Goal: Task Accomplishment & Management: Use online tool/utility

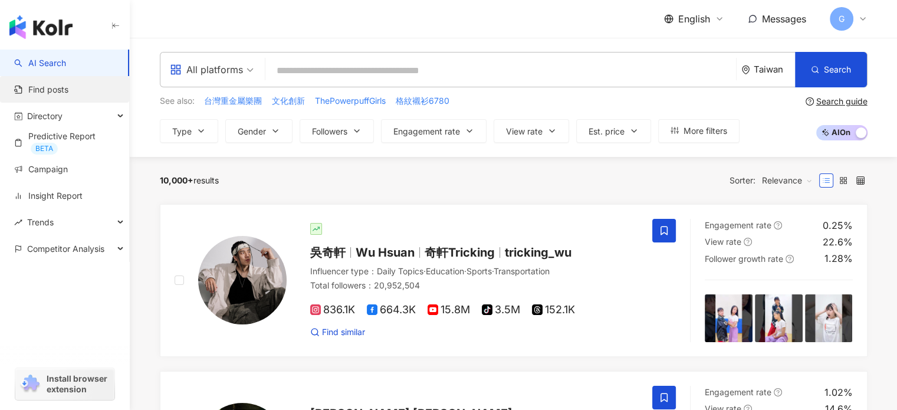
click at [52, 89] on link "Find posts" at bounding box center [41, 90] width 54 height 12
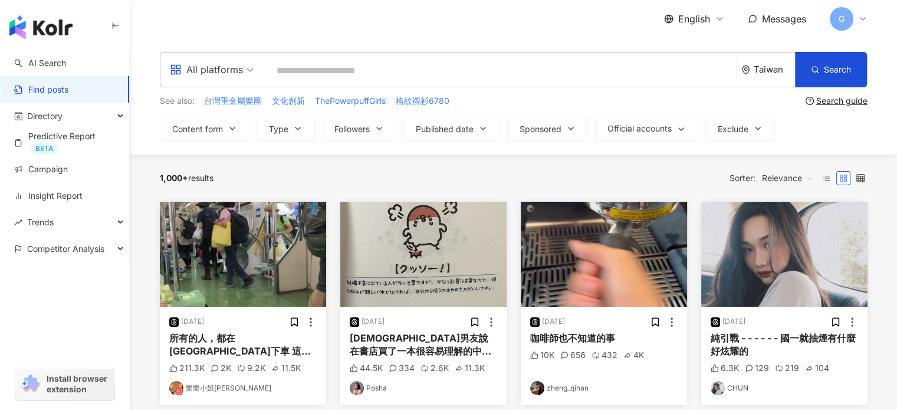
click at [306, 65] on input "search" at bounding box center [500, 70] width 461 height 25
type input "****"
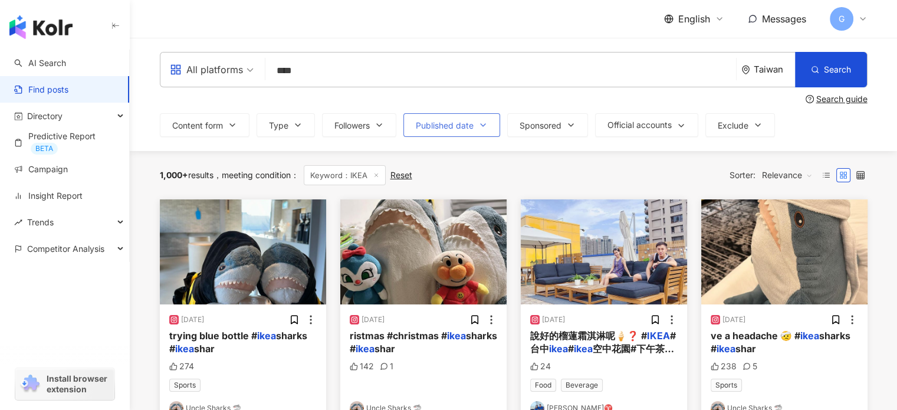
click at [486, 123] on icon "button" at bounding box center [483, 124] width 9 height 9
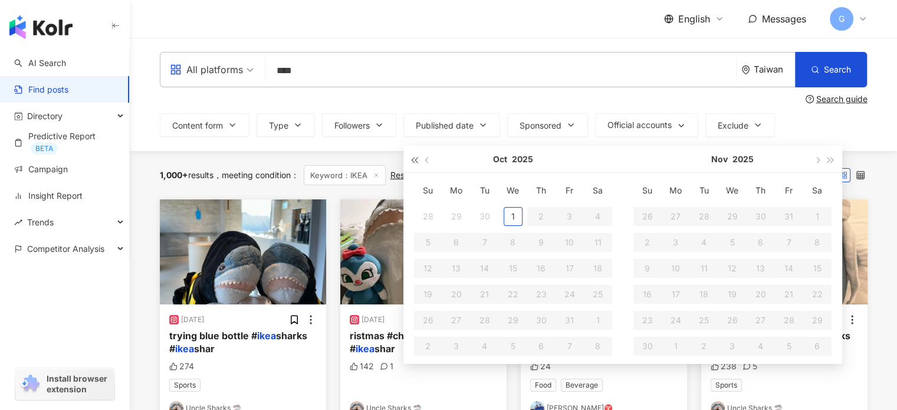
click at [417, 162] on span "button" at bounding box center [415, 160] width 6 height 6
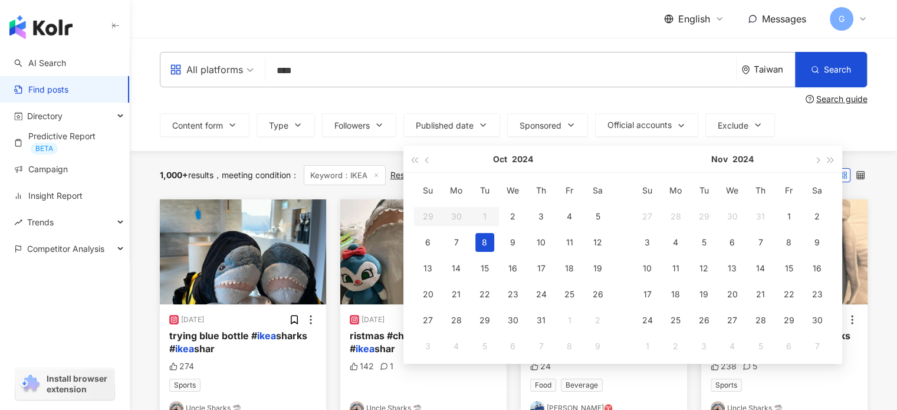
type input "**********"
click at [519, 214] on div "2" at bounding box center [513, 216] width 19 height 19
type input "**********"
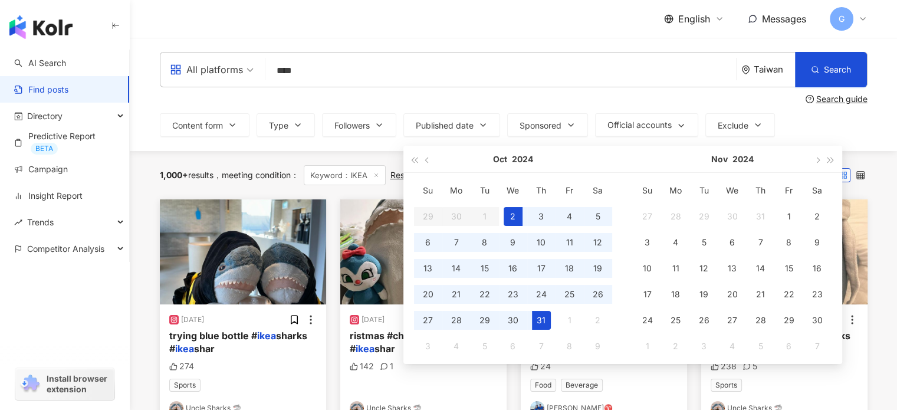
type input "**********"
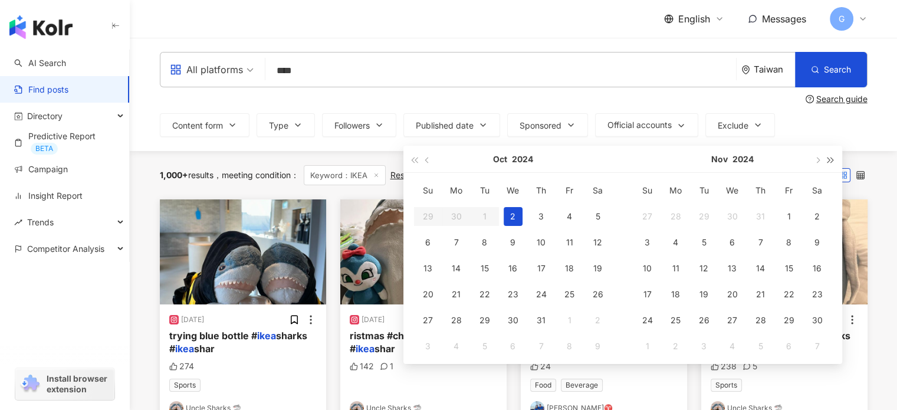
click at [833, 161] on span "button" at bounding box center [831, 160] width 6 height 6
type input "**********"
click at [515, 217] on div "1" at bounding box center [513, 216] width 19 height 19
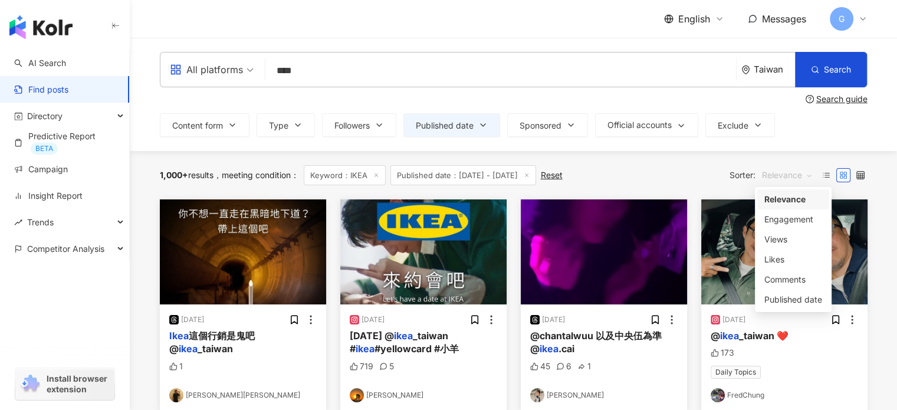
click at [802, 176] on span "Relevance" at bounding box center [787, 175] width 51 height 19
click at [775, 243] on div "Views" at bounding box center [794, 239] width 58 height 13
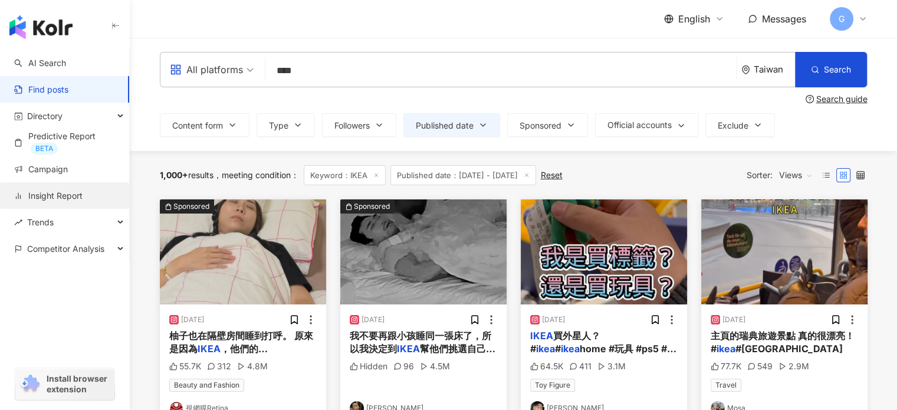
click at [73, 190] on link "Insight Report" at bounding box center [48, 196] width 68 height 12
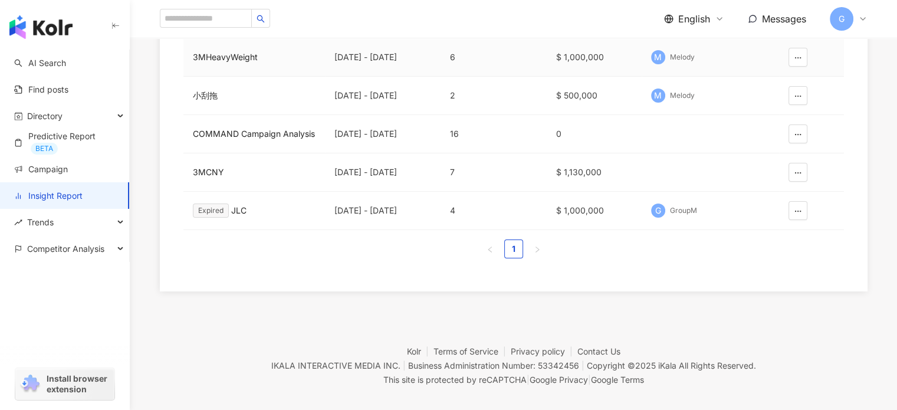
scroll to position [200, 0]
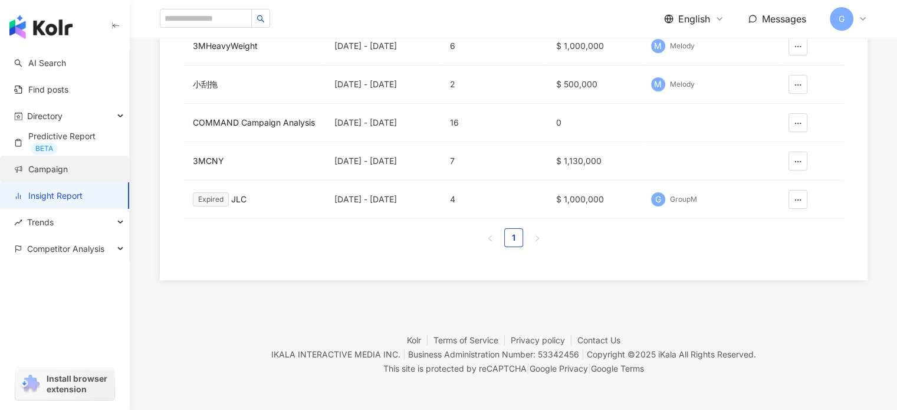
click at [68, 172] on link "Campaign" at bounding box center [41, 169] width 54 height 12
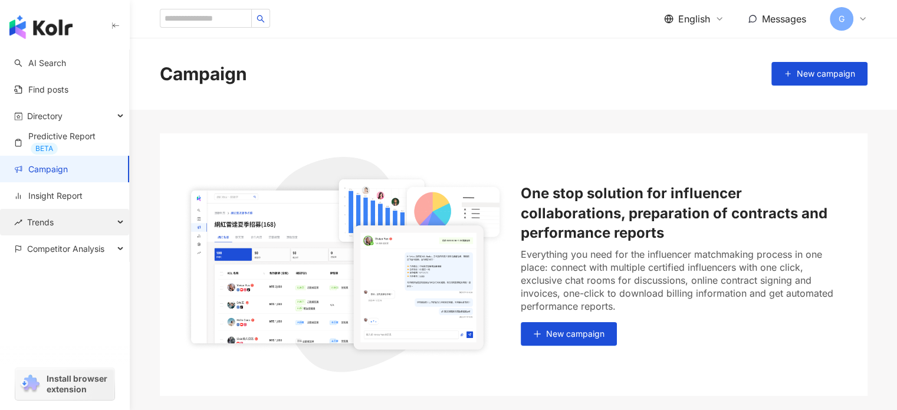
click at [68, 225] on div "Trends" at bounding box center [64, 222] width 129 height 27
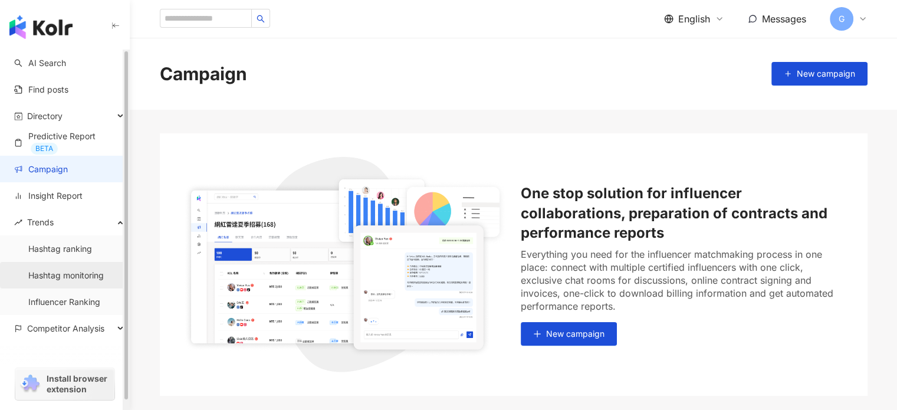
click at [64, 272] on link "Hashtag monitoring" at bounding box center [66, 276] width 76 height 12
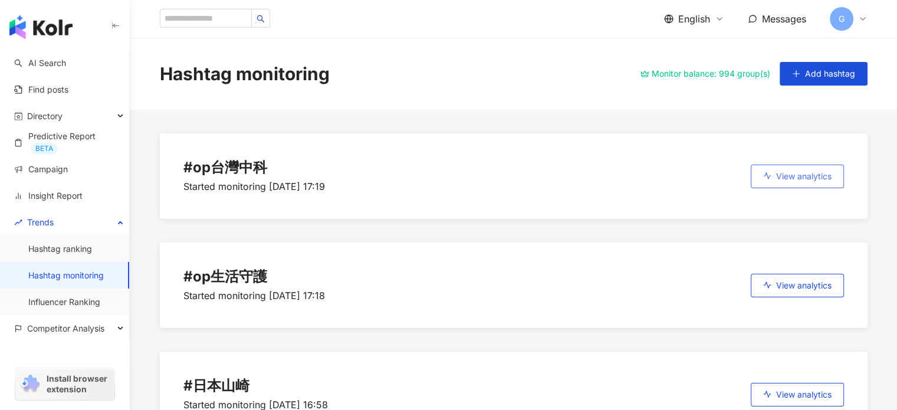
click at [779, 182] on button "View analytics" at bounding box center [797, 177] width 93 height 24
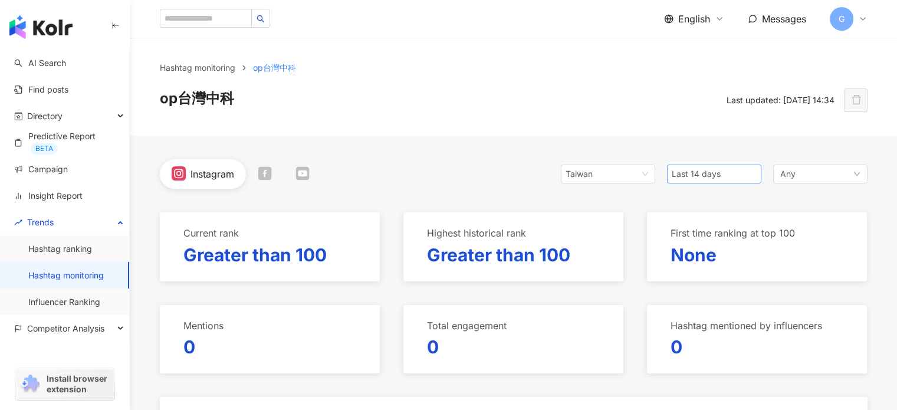
click at [746, 176] on span "Last 14 days" at bounding box center [714, 174] width 85 height 18
click at [704, 254] on span "Past 6 months" at bounding box center [704, 258] width 55 height 10
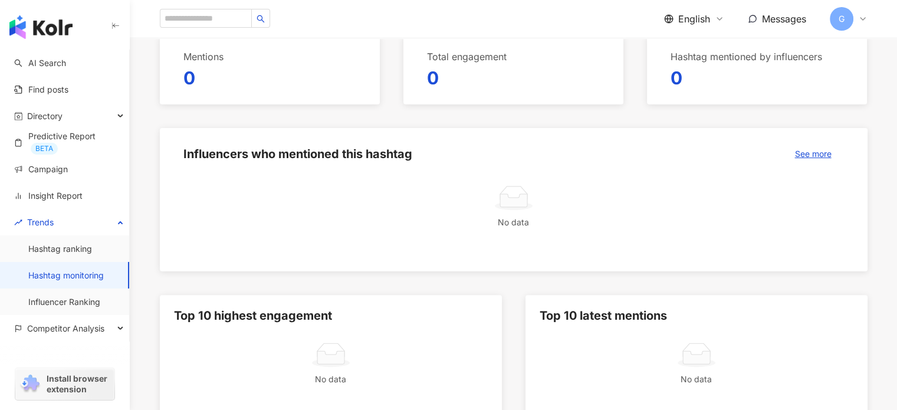
scroll to position [268, 0]
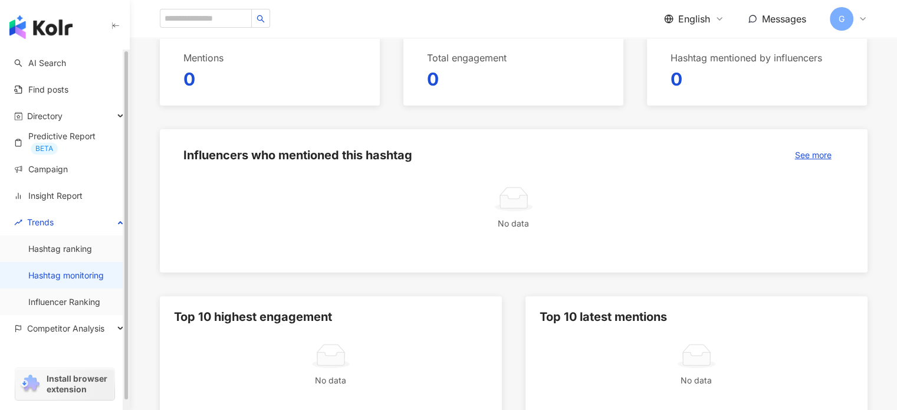
click at [68, 272] on link "Hashtag monitoring" at bounding box center [66, 276] width 76 height 12
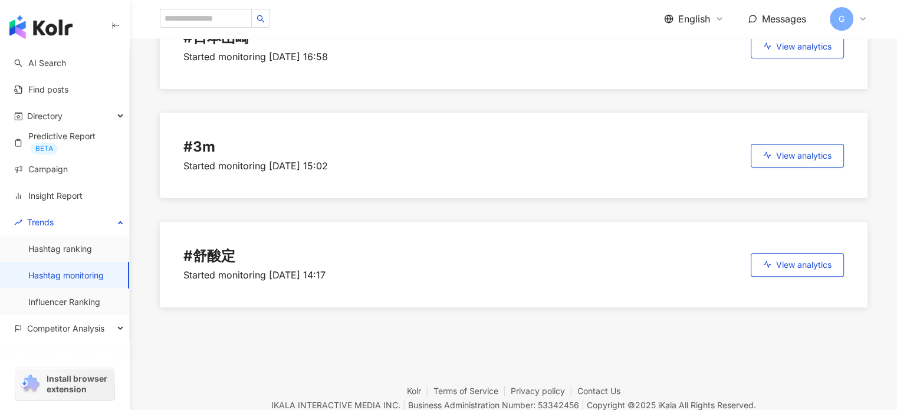
scroll to position [356, 0]
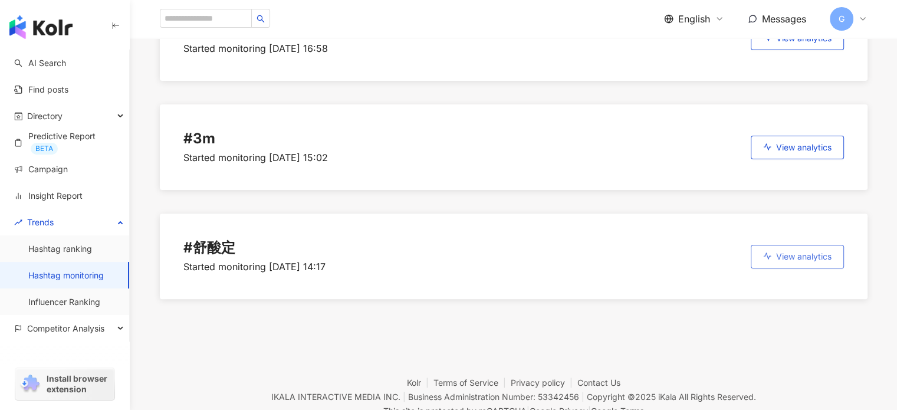
click at [797, 254] on span "View analytics" at bounding box center [803, 256] width 55 height 9
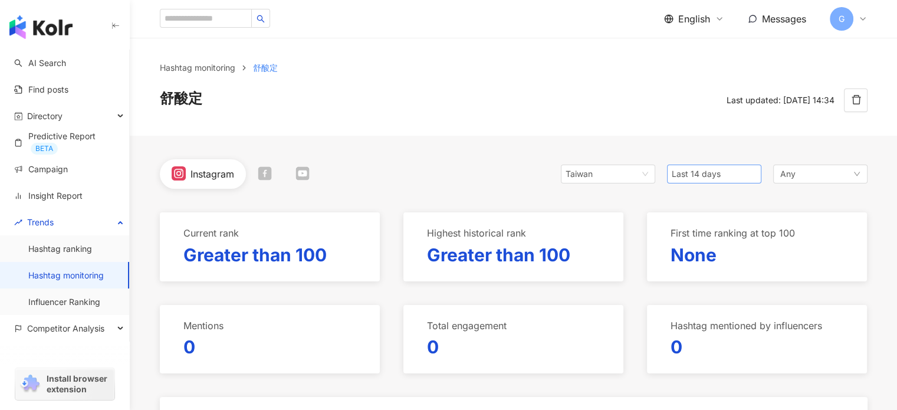
click at [722, 172] on span "Last 14 days" at bounding box center [714, 174] width 85 height 18
click at [706, 255] on span "Past 6 months" at bounding box center [704, 258] width 55 height 10
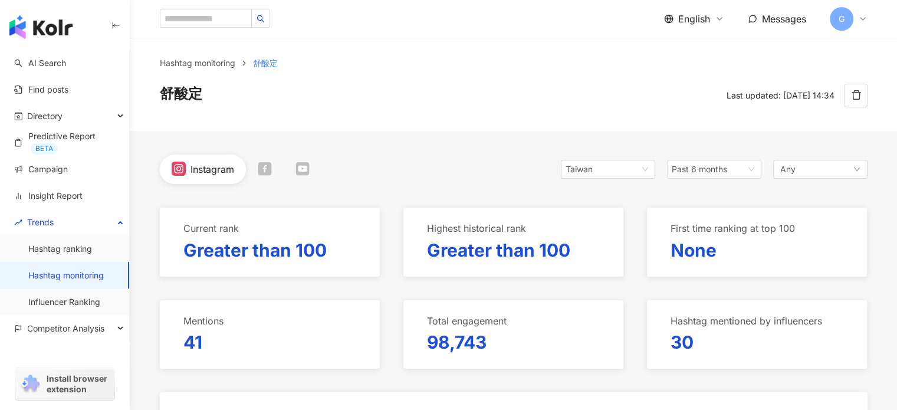
scroll to position [4, 0]
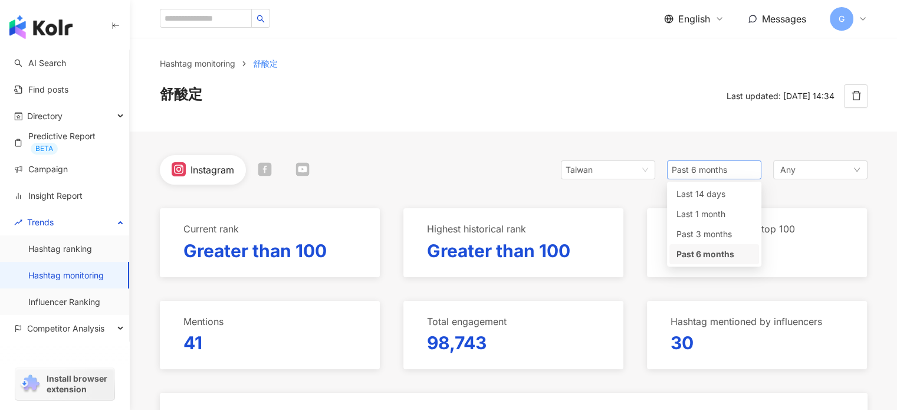
click at [751, 167] on span "Past 6 months" at bounding box center [714, 170] width 85 height 18
click at [465, 158] on div "Instagram [GEOGRAPHIC_DATA] Past 6 months 3m 6m Last 14 days Last 1 month Past …" at bounding box center [514, 170] width 708 height 30
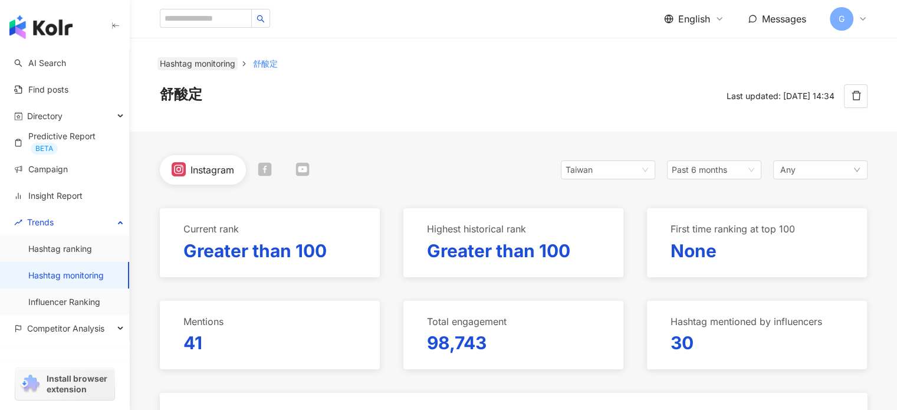
click at [198, 61] on link "Hashtag monitoring" at bounding box center [198, 63] width 80 height 13
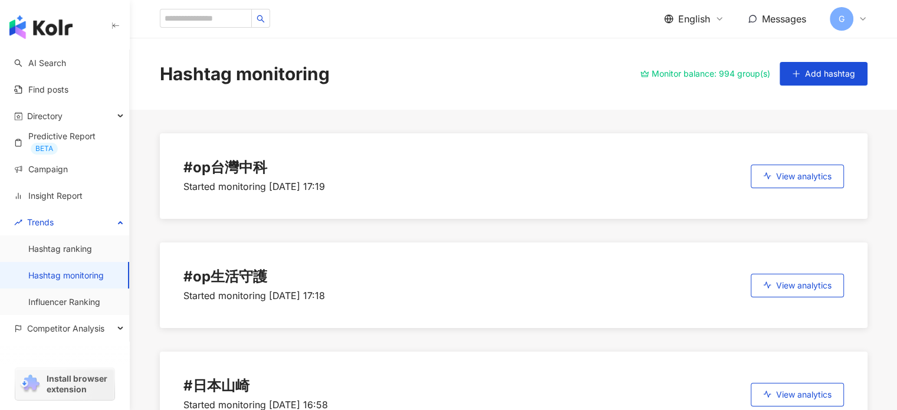
drag, startPoint x: 642, startPoint y: 174, endPoint x: 543, endPoint y: 198, distance: 101.9
click at [543, 198] on div "# op台灣中科 Started monitoring 9/6/25, 17:19 View analytics" at bounding box center [514, 176] width 708 height 86
click at [779, 176] on span "View analytics" at bounding box center [803, 176] width 55 height 9
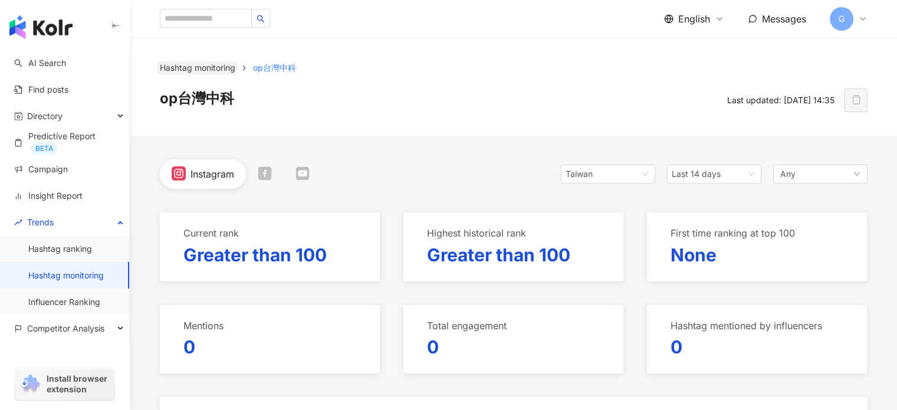
click at [203, 68] on link "Hashtag monitoring" at bounding box center [198, 67] width 80 height 13
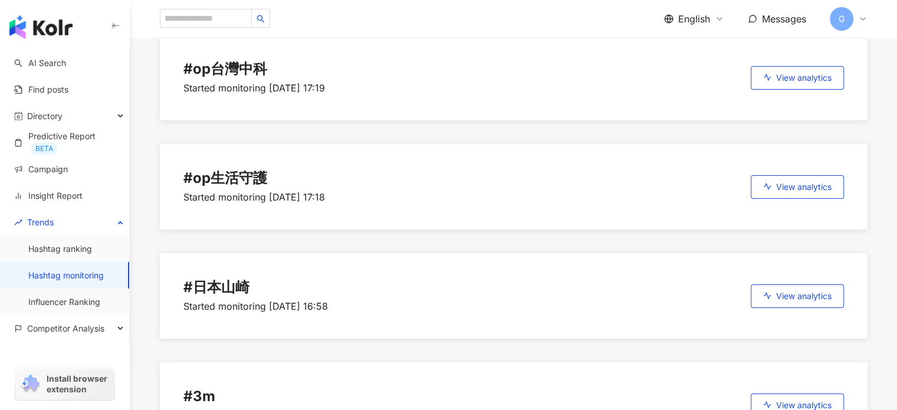
scroll to position [101, 0]
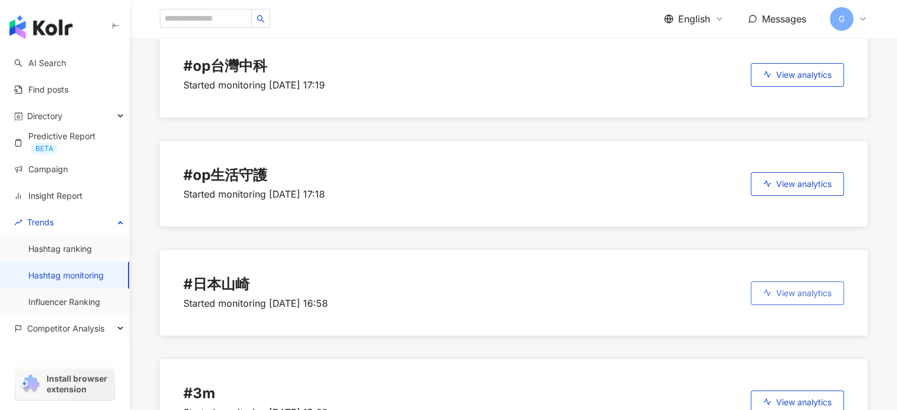
click at [771, 293] on button "View analytics" at bounding box center [797, 293] width 93 height 24
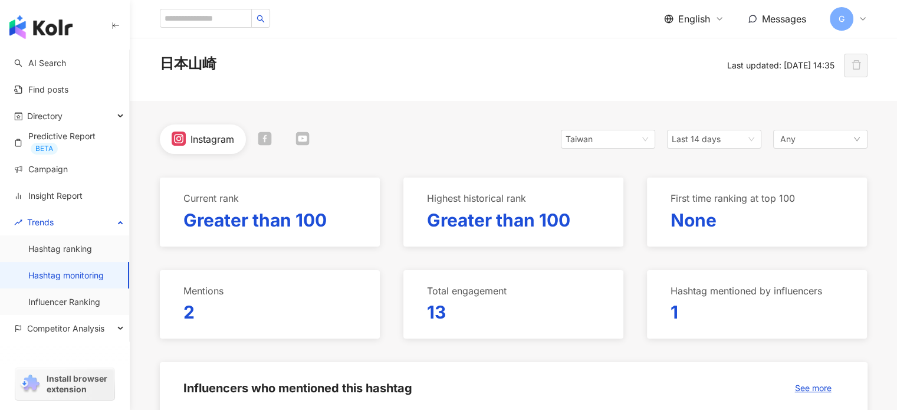
scroll to position [32, 0]
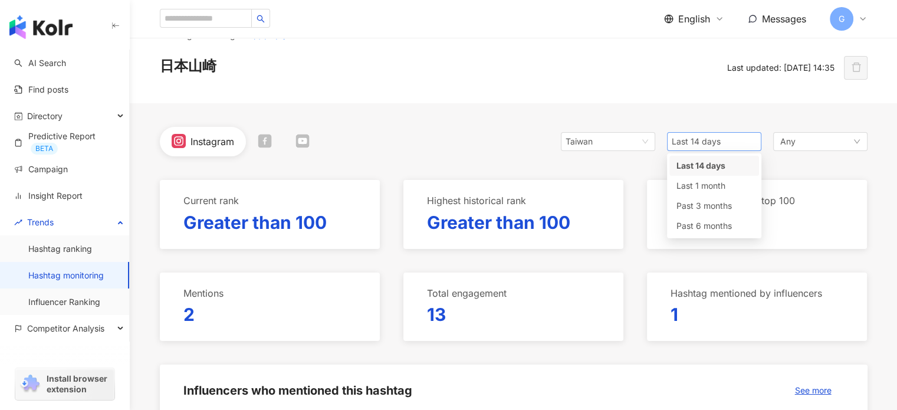
click at [742, 142] on span "Last 14 days" at bounding box center [714, 142] width 85 height 18
click at [707, 221] on span "Past 6 months" at bounding box center [704, 226] width 55 height 10
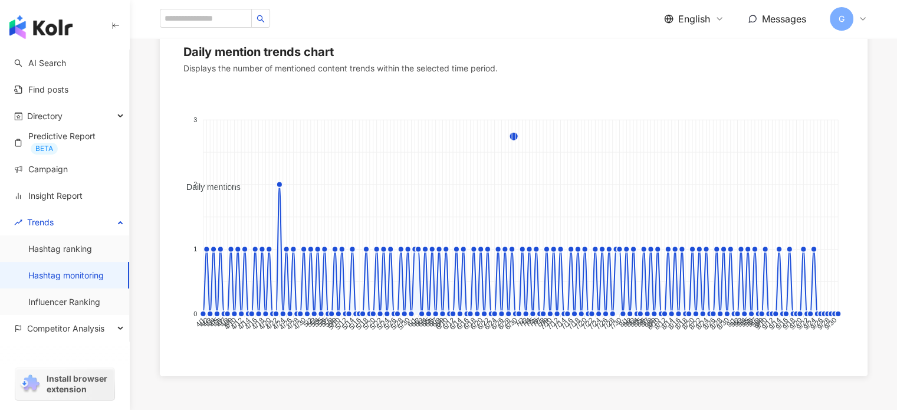
scroll to position [854, 0]
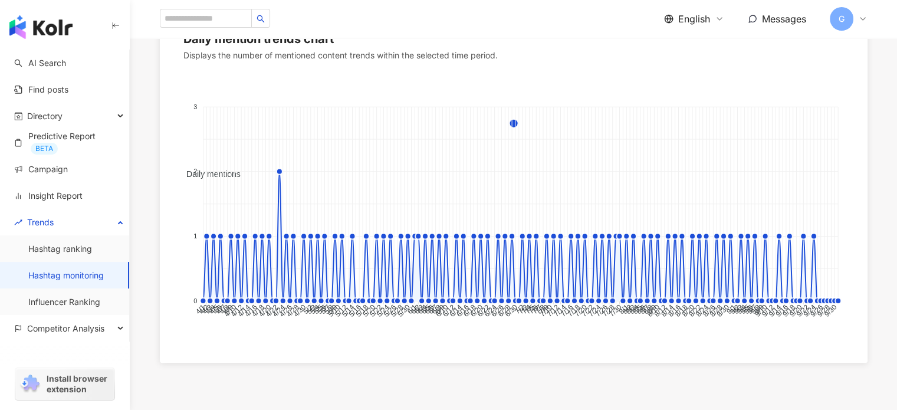
click at [432, 189] on foreignobject "Daily mentions" at bounding box center [514, 202] width 661 height 256
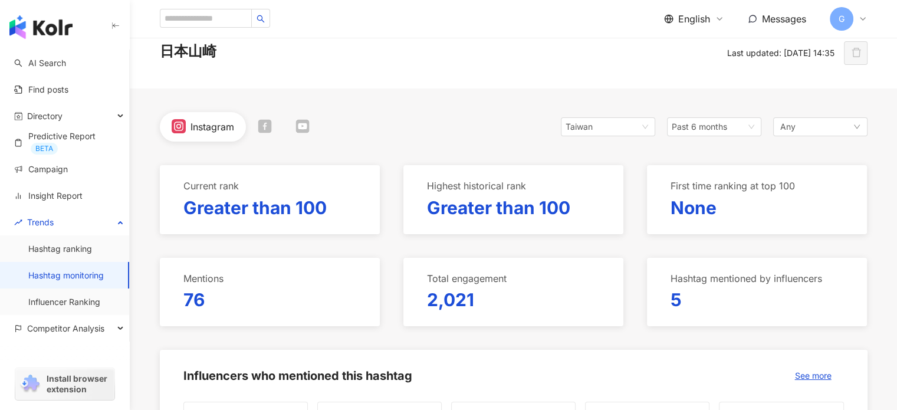
scroll to position [0, 0]
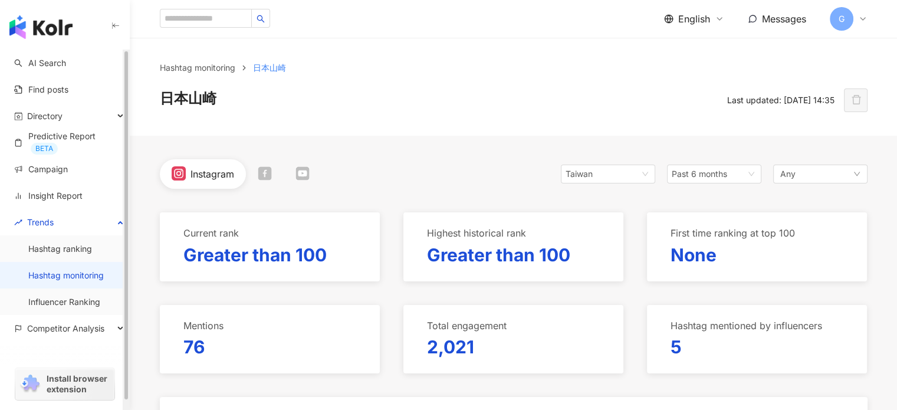
click at [68, 274] on link "Hashtag monitoring" at bounding box center [66, 276] width 76 height 12
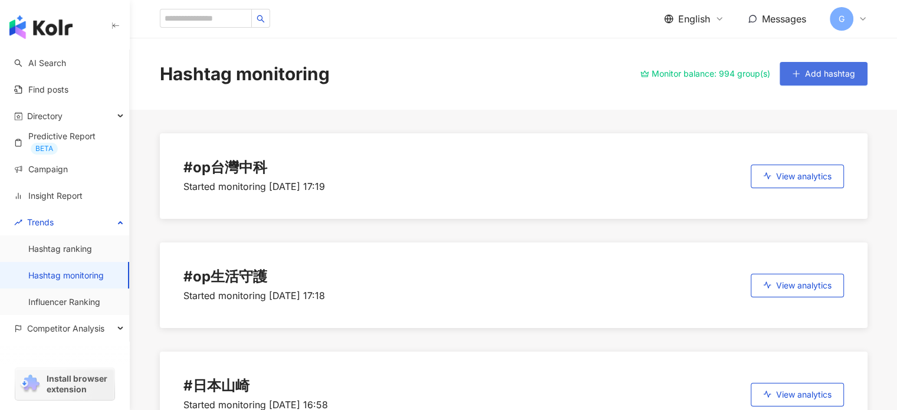
click at [820, 67] on button "Add hashtag" at bounding box center [824, 74] width 88 height 24
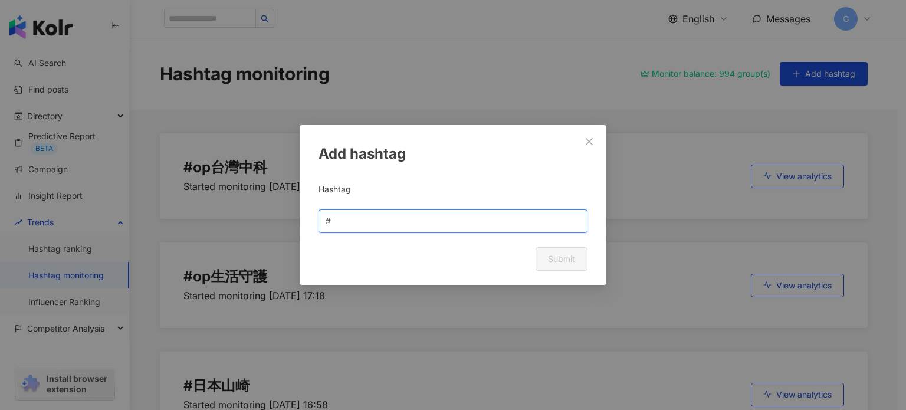
click at [408, 226] on input "text" at bounding box center [456, 221] width 247 height 13
type input "****"
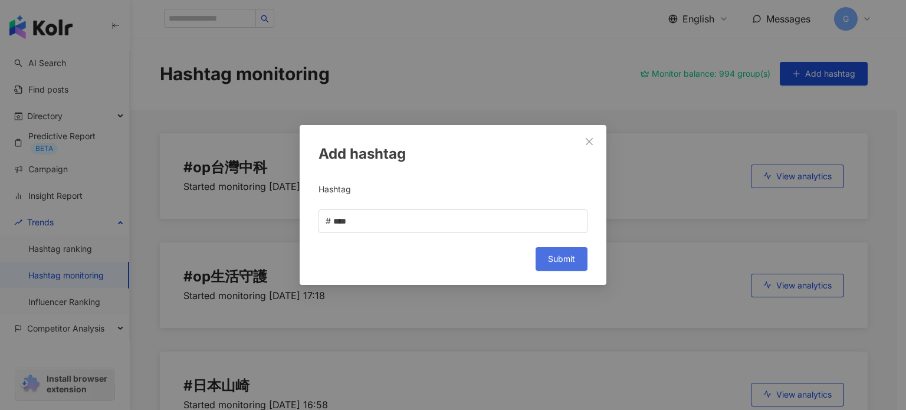
click at [568, 259] on span "Submit" at bounding box center [561, 258] width 27 height 9
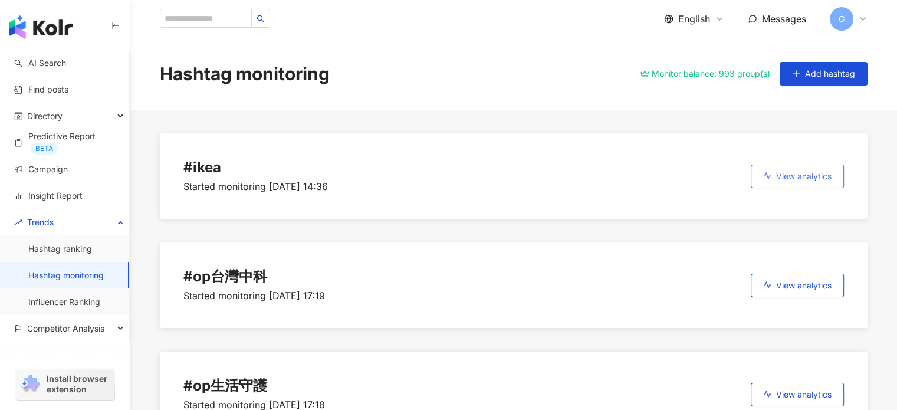
click at [789, 181] on button "View analytics" at bounding box center [797, 177] width 93 height 24
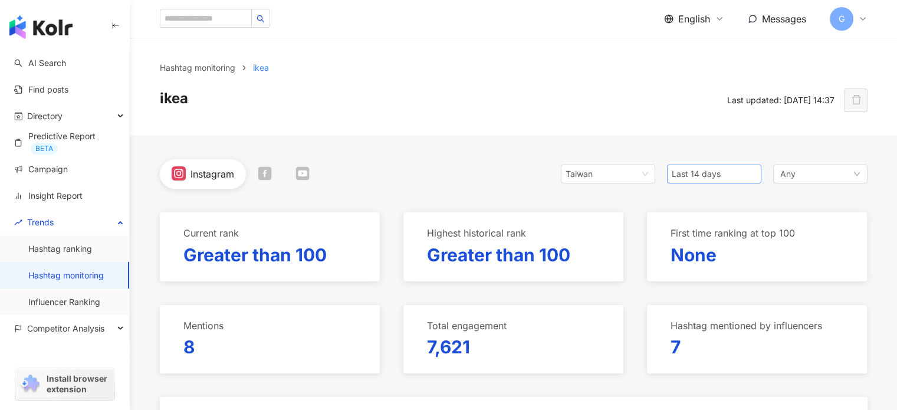
click at [752, 171] on span "Last 14 days" at bounding box center [714, 174] width 85 height 18
click at [706, 264] on div "Past 6 months" at bounding box center [715, 258] width 76 height 13
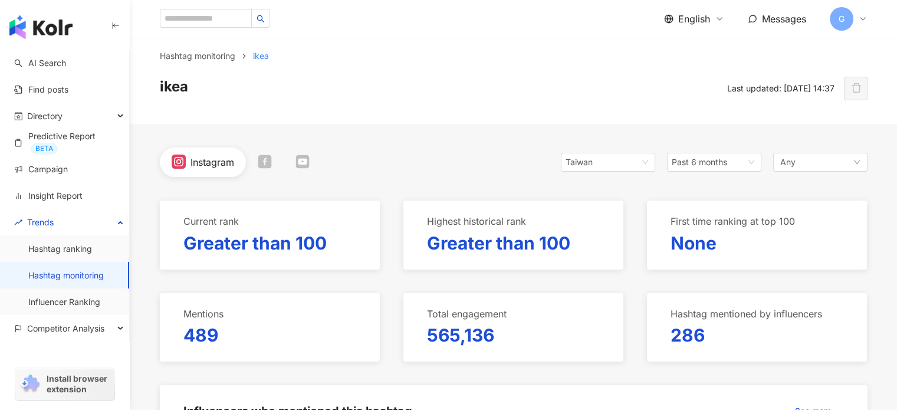
scroll to position [11, 0]
click at [267, 162] on icon at bounding box center [265, 162] width 14 height 14
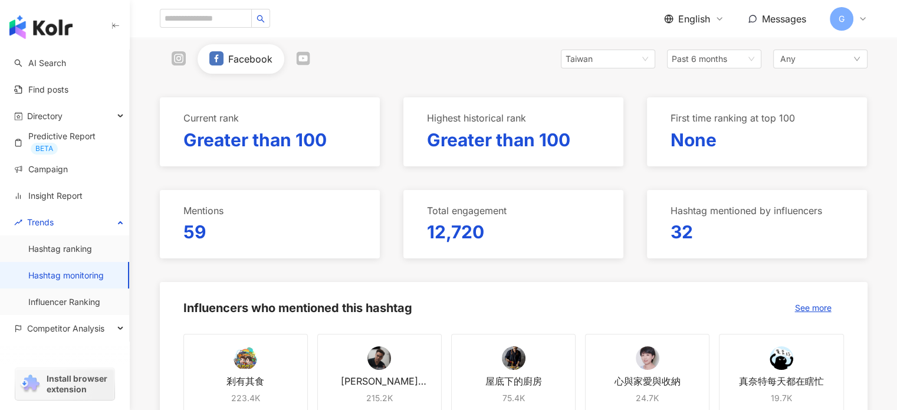
scroll to position [14, 0]
